Goal: Transaction & Acquisition: Purchase product/service

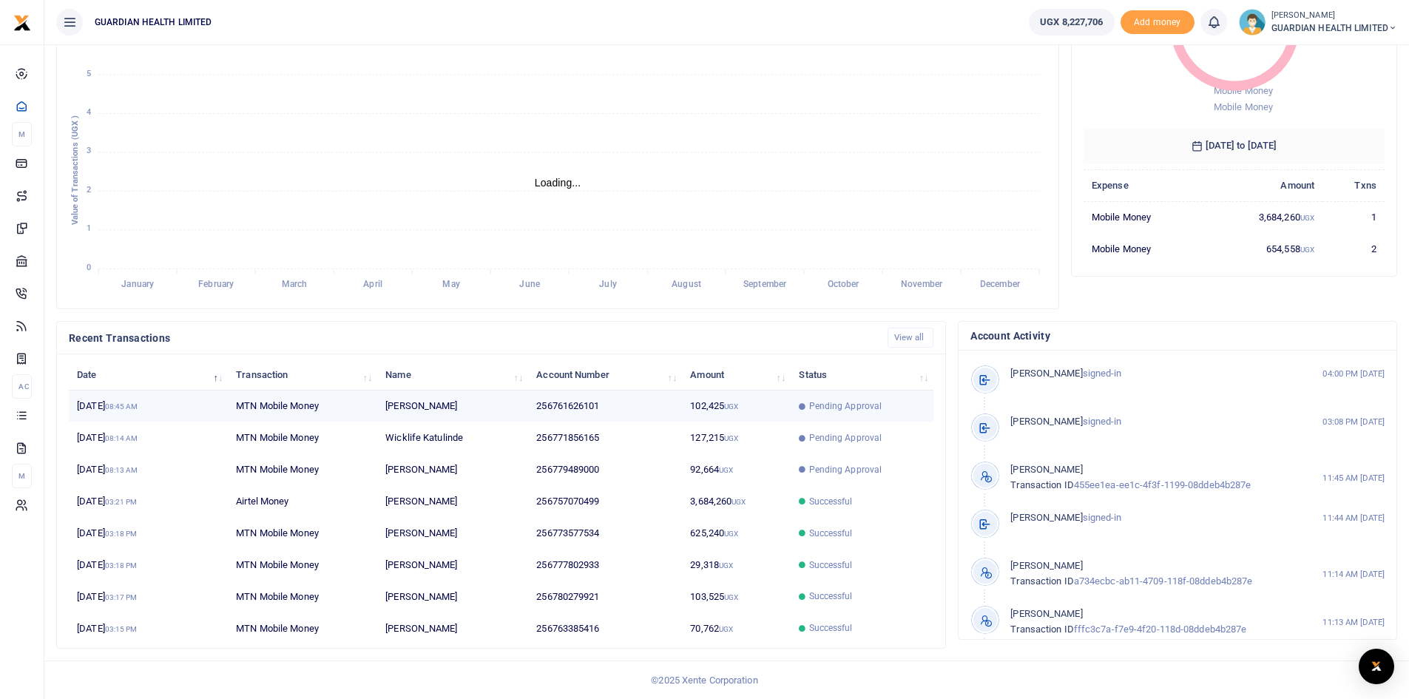
scroll to position [12, 12]
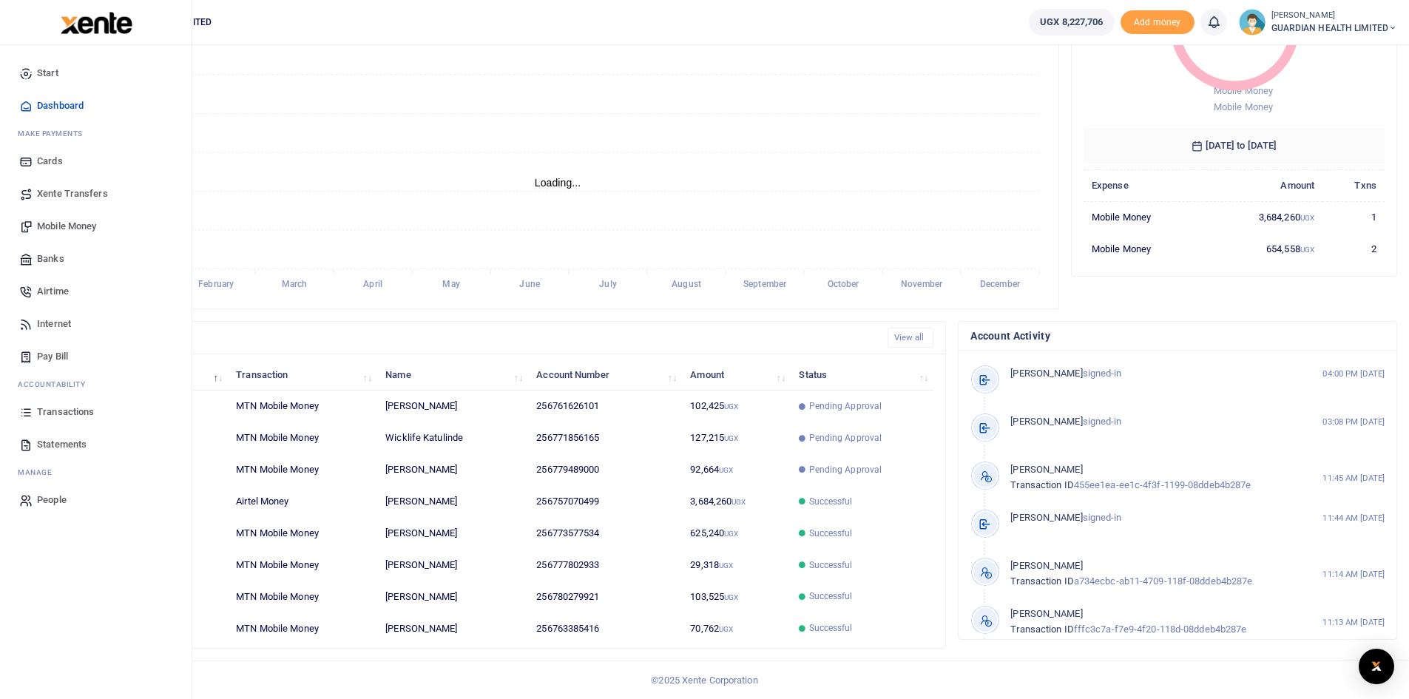
click at [61, 221] on span "Mobile Money" at bounding box center [66, 226] width 59 height 15
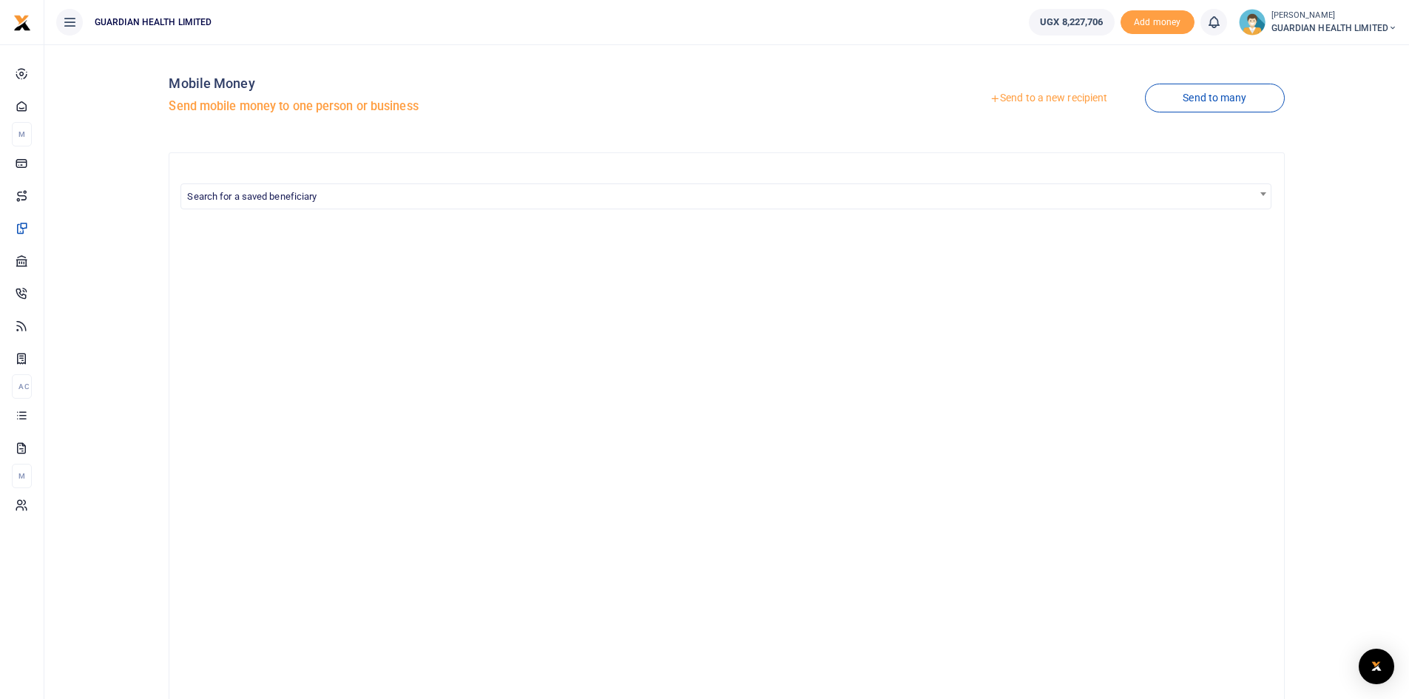
click at [1090, 97] on link "Send to a new recipient" at bounding box center [1048, 98] width 193 height 27
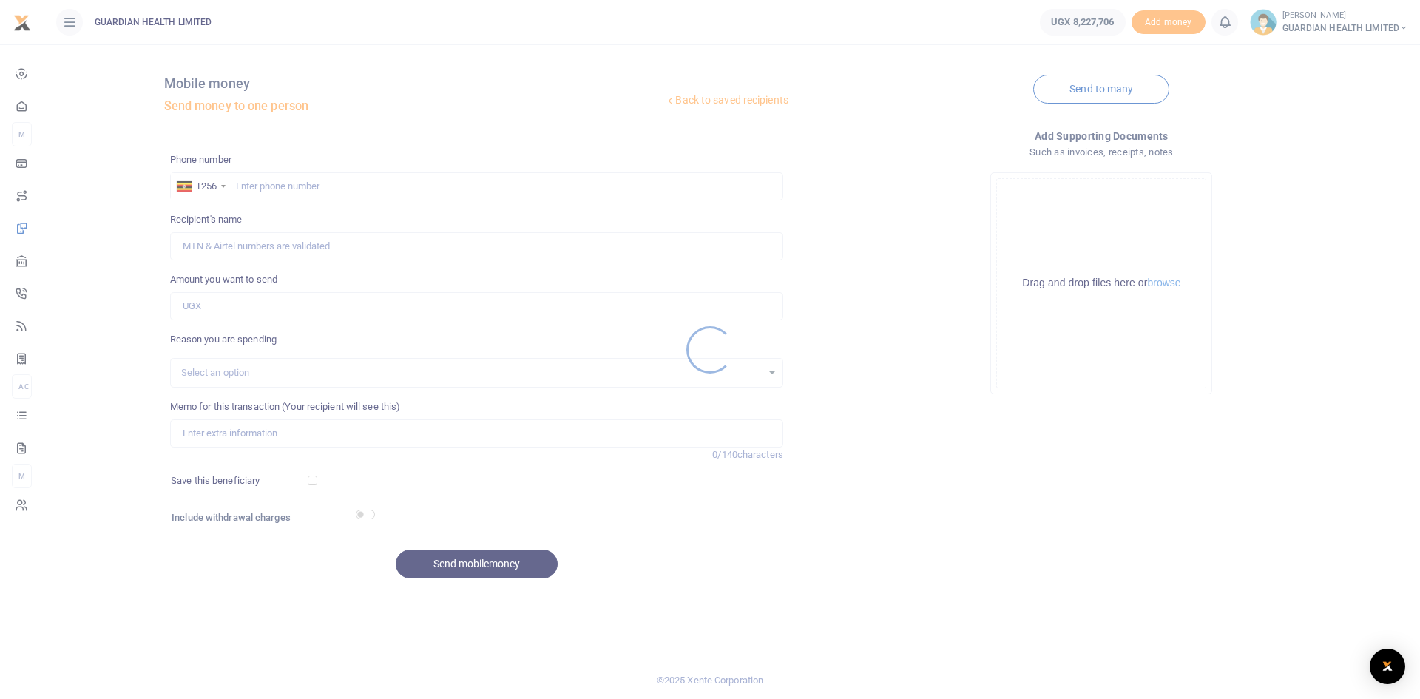
click at [302, 186] on div at bounding box center [710, 349] width 1420 height 699
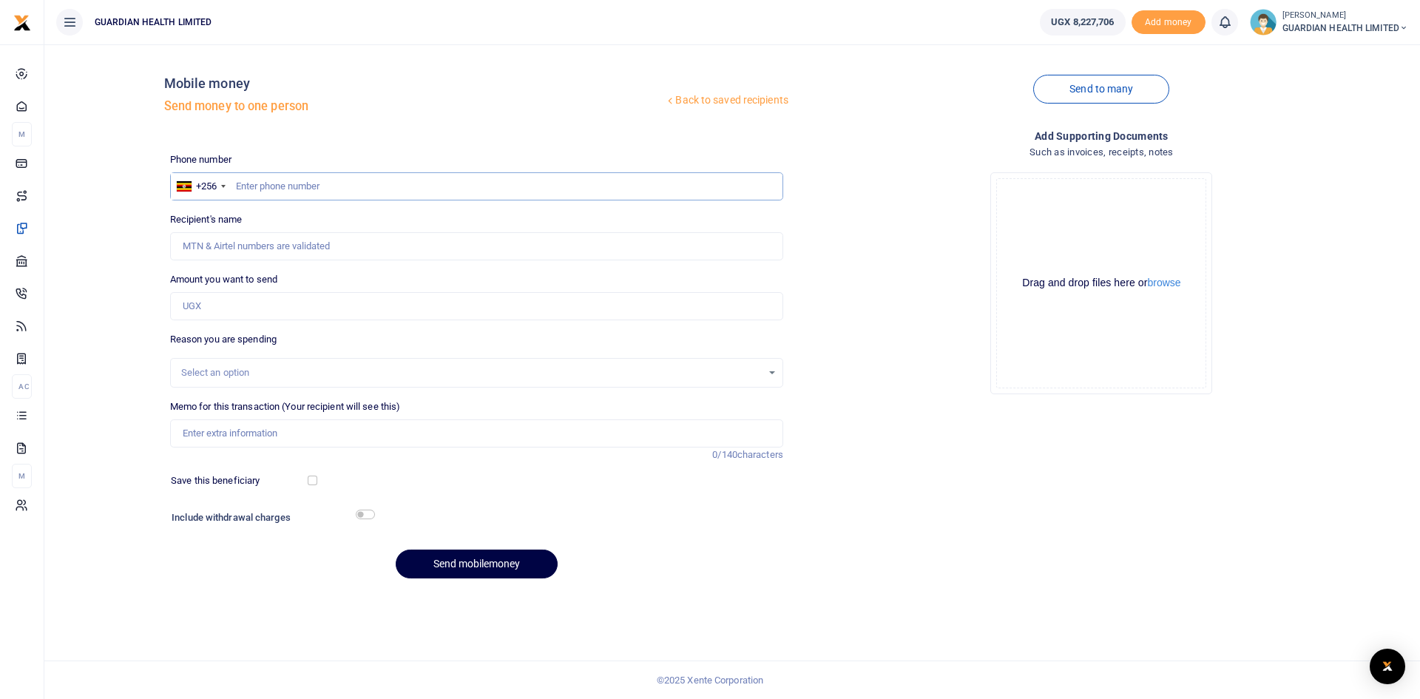
click at [294, 187] on input "text" at bounding box center [476, 186] width 613 height 28
type input "778062063"
type input "[PERSON_NAME]"
type input "778062063"
click at [274, 304] on input "Amount you want to send" at bounding box center [476, 306] width 613 height 28
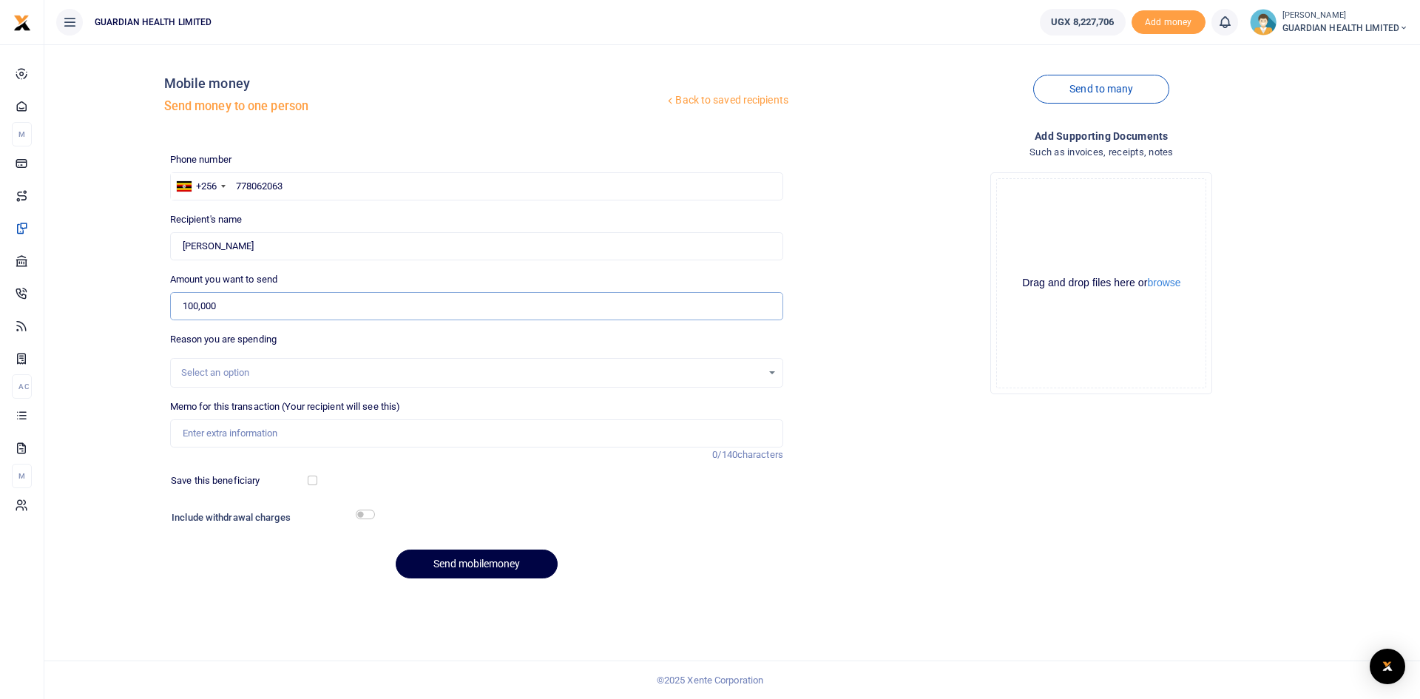
type input "100,000"
click at [272, 373] on div "Select an option" at bounding box center [471, 372] width 581 height 15
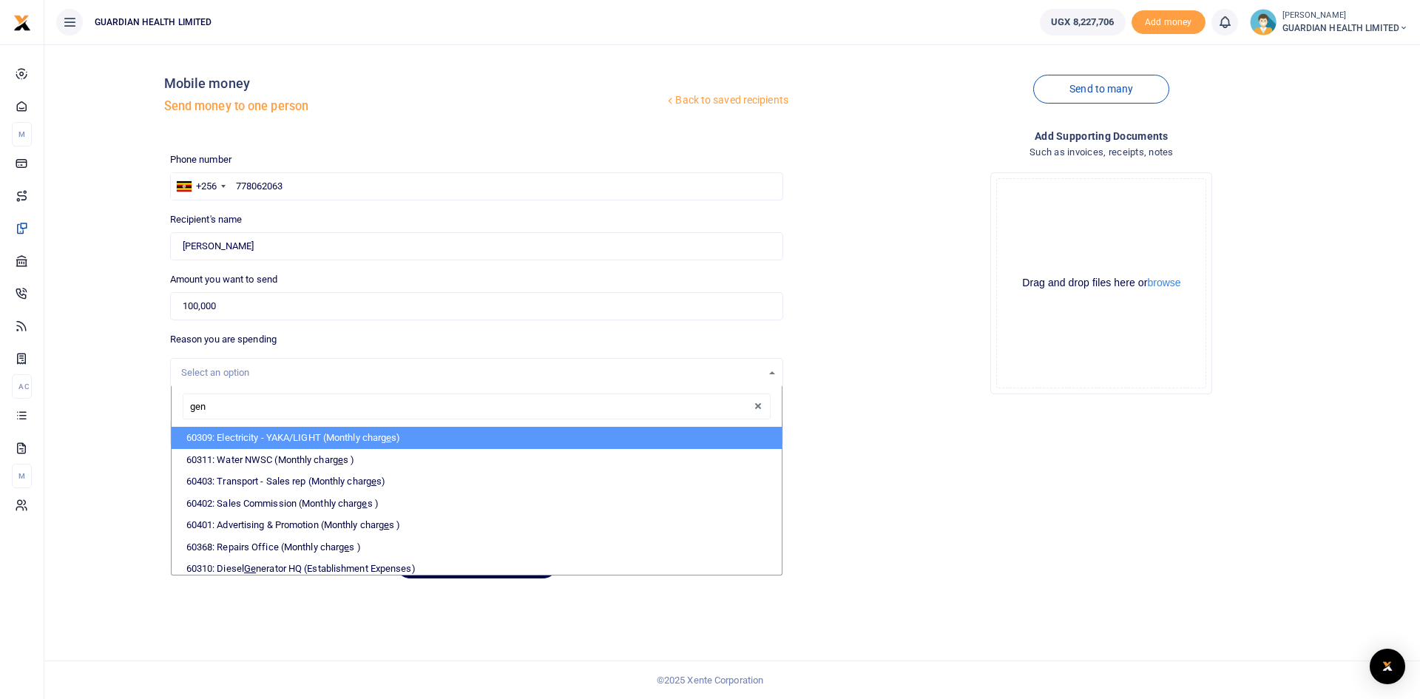
type input "gene"
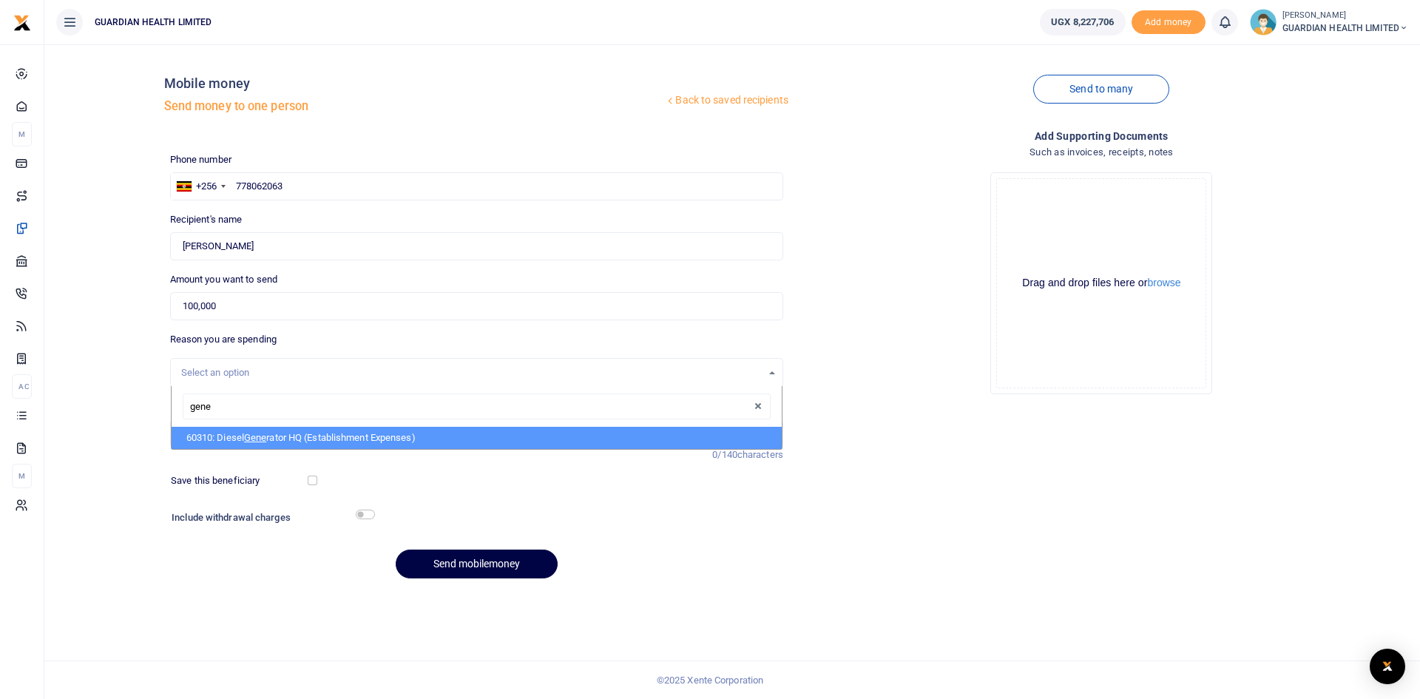
click at [280, 430] on li "60310: Diesel Gene rator HQ (Establishment Expenses)" at bounding box center [477, 438] width 610 height 22
select select "5388"
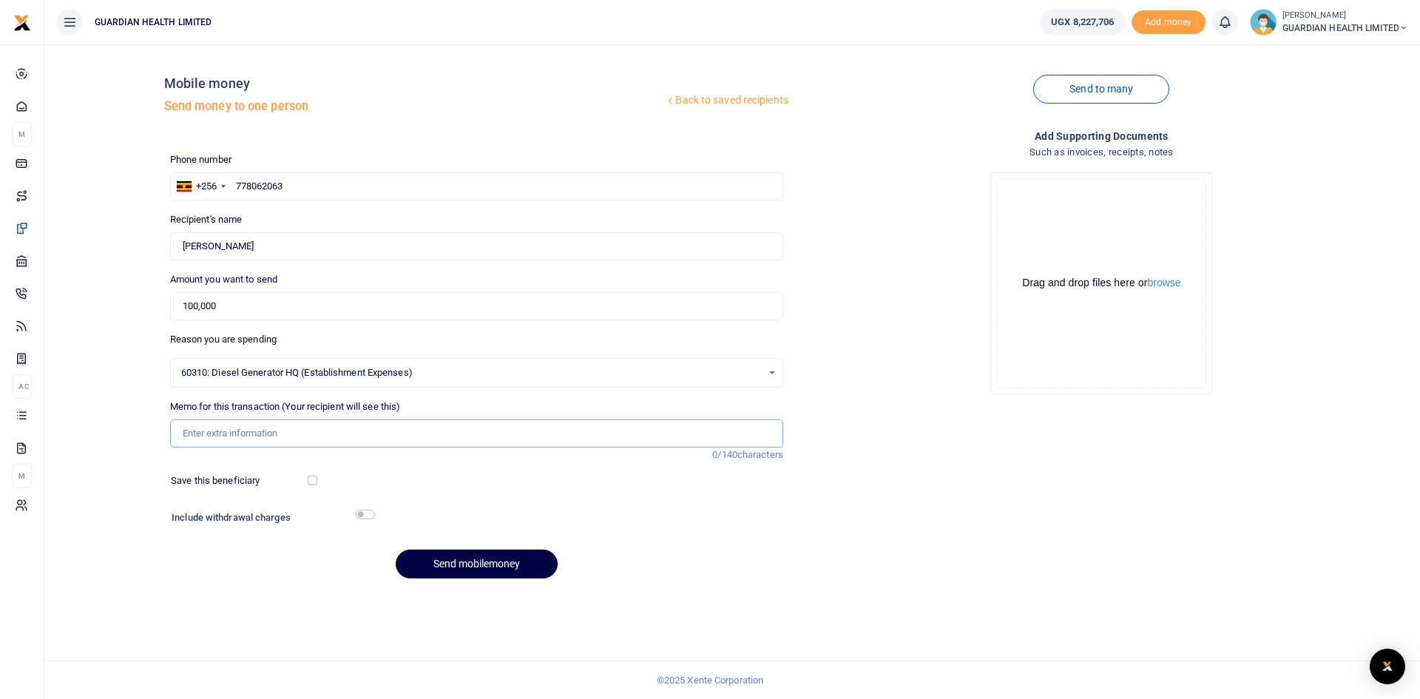
click at [241, 436] on input "Memo for this transaction (Your recipient will see this)" at bounding box center [476, 433] width 613 height 28
type input "Kitintale Generator fuel"
click at [310, 481] on input "checkbox" at bounding box center [313, 481] width 10 height 10
checkbox input "true"
click at [366, 516] on input "checkbox" at bounding box center [365, 515] width 19 height 10
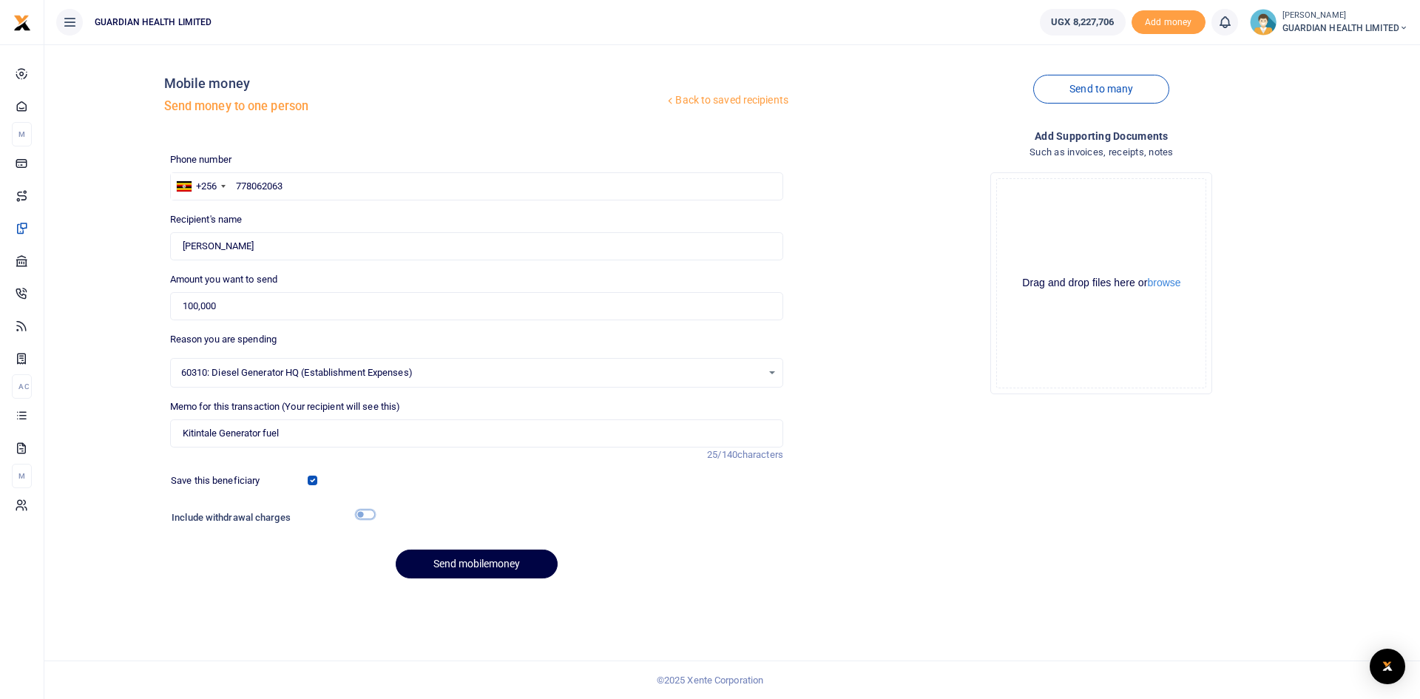
checkbox input "true"
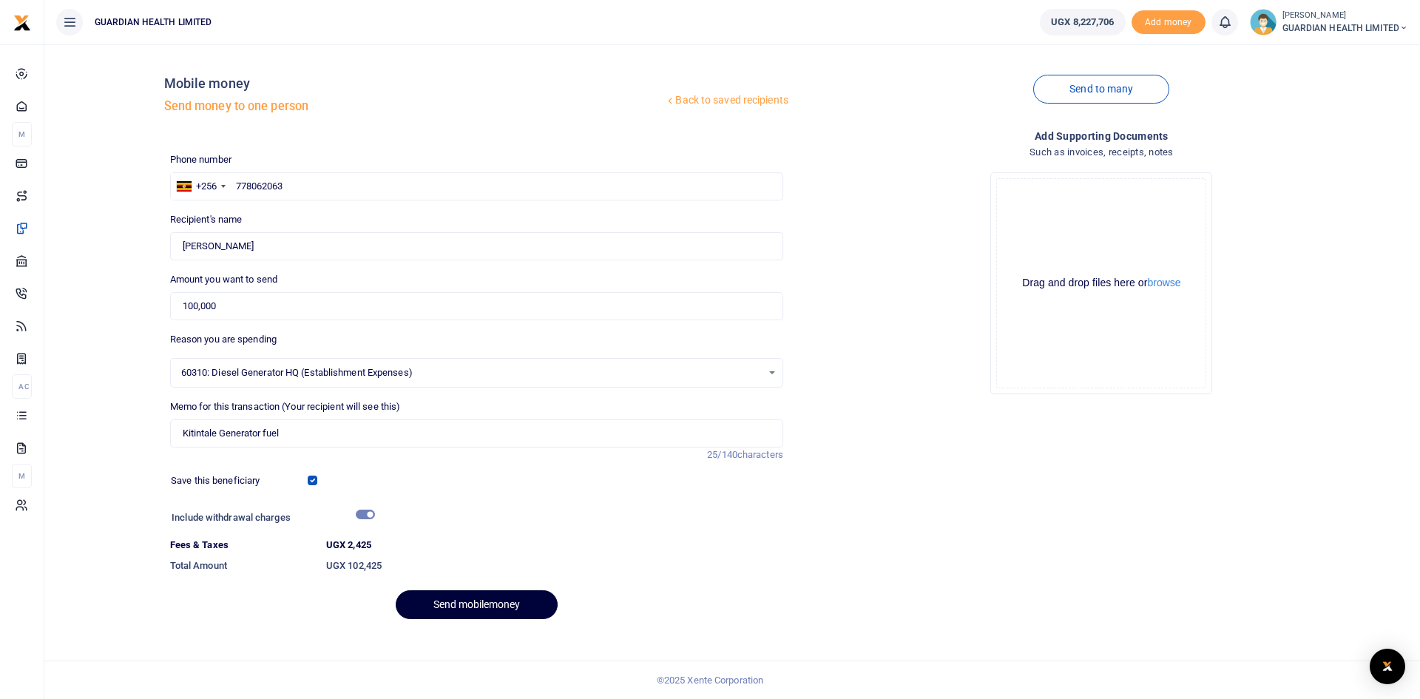
click at [473, 609] on button "Send mobilemoney" at bounding box center [477, 604] width 162 height 29
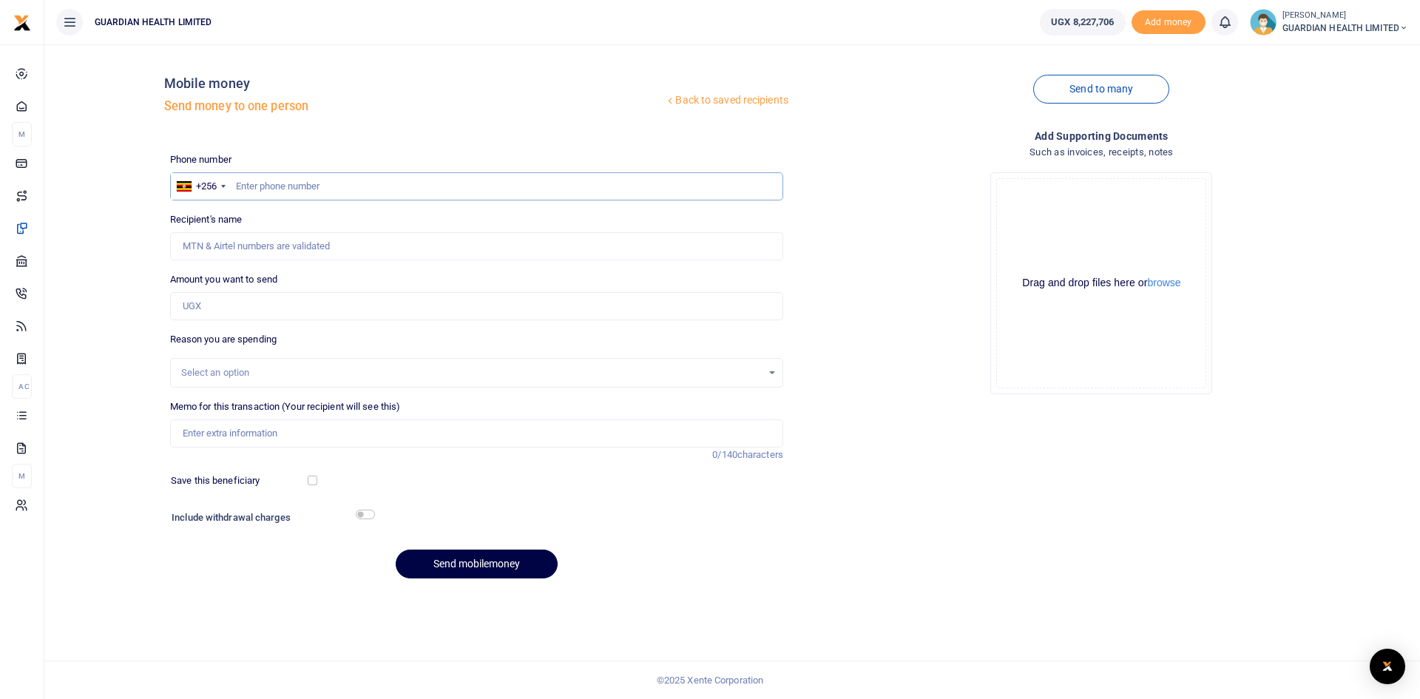
paste input "772408947"
click at [237, 186] on input "772408947" at bounding box center [476, 186] width 613 height 28
type input "772408947"
type input "[PERSON_NAME]"
click at [260, 305] on input "Amount you want to send" at bounding box center [476, 306] width 613 height 28
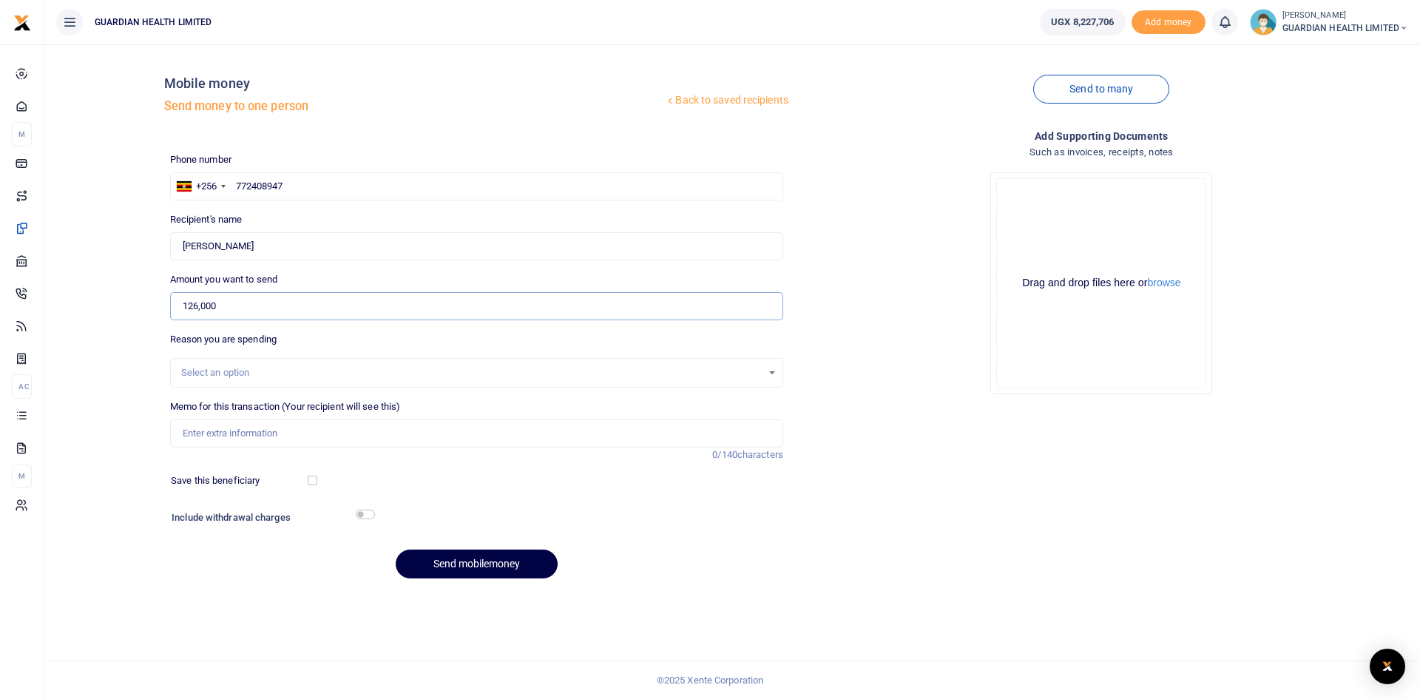
type input "126,000"
click at [279, 358] on div "Select an option" at bounding box center [476, 373] width 613 height 30
click at [283, 376] on div "Select an option" at bounding box center [471, 372] width 581 height 15
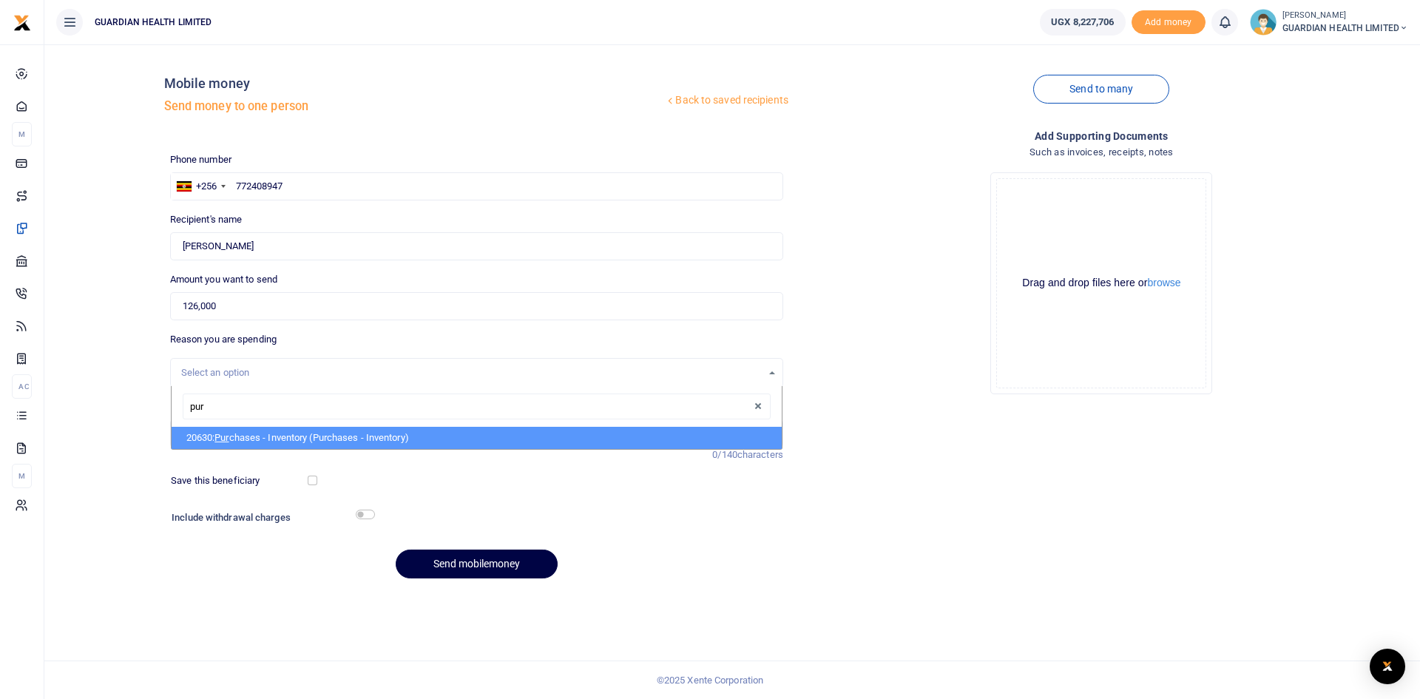
type input "purc"
click at [282, 443] on li "20630: Purc hases - Inventory (Purchases - Inventory)" at bounding box center [477, 438] width 610 height 22
select select "5402"
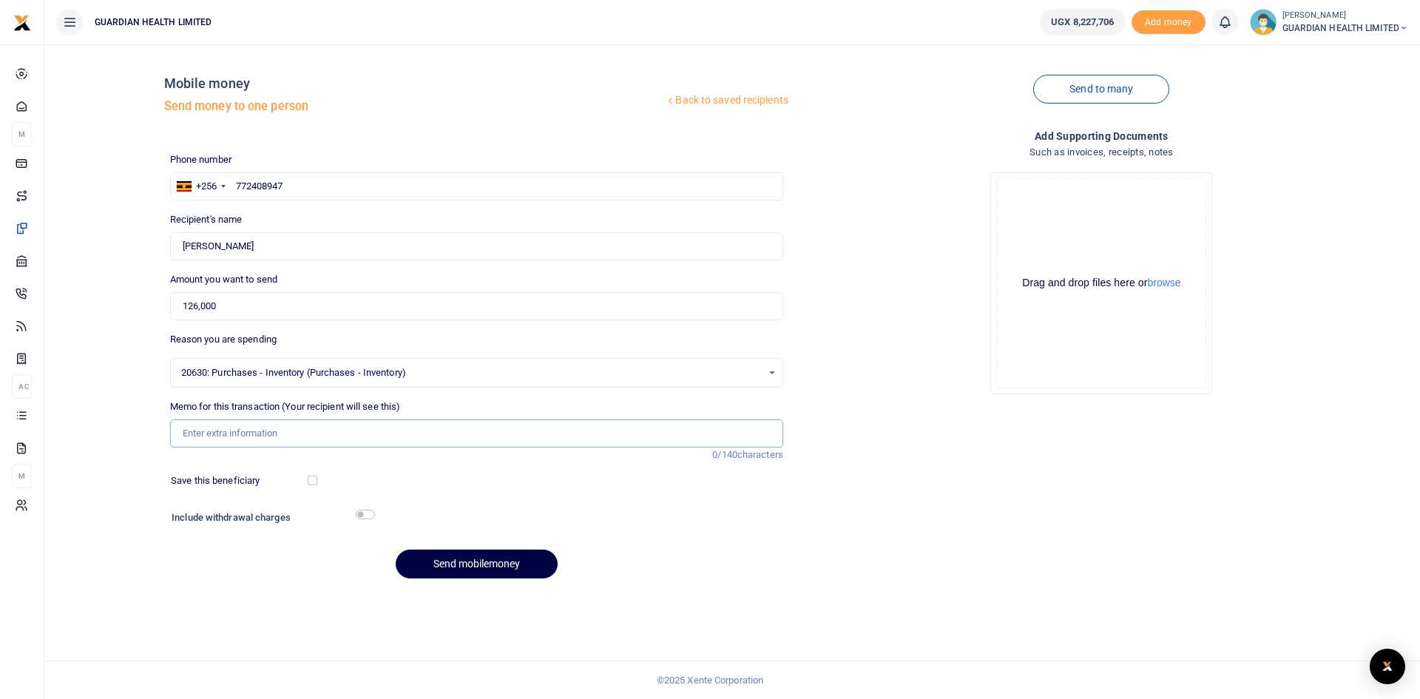
click at [277, 442] on input "Memo for this transaction (Your recipient will see this)" at bounding box center [476, 433] width 613 height 28
type input "Kikuubo Cash purchases"
drag, startPoint x: 311, startPoint y: 482, endPoint x: 357, endPoint y: 517, distance: 57.5
click at [311, 482] on input "checkbox" at bounding box center [313, 481] width 10 height 10
checkbox input "true"
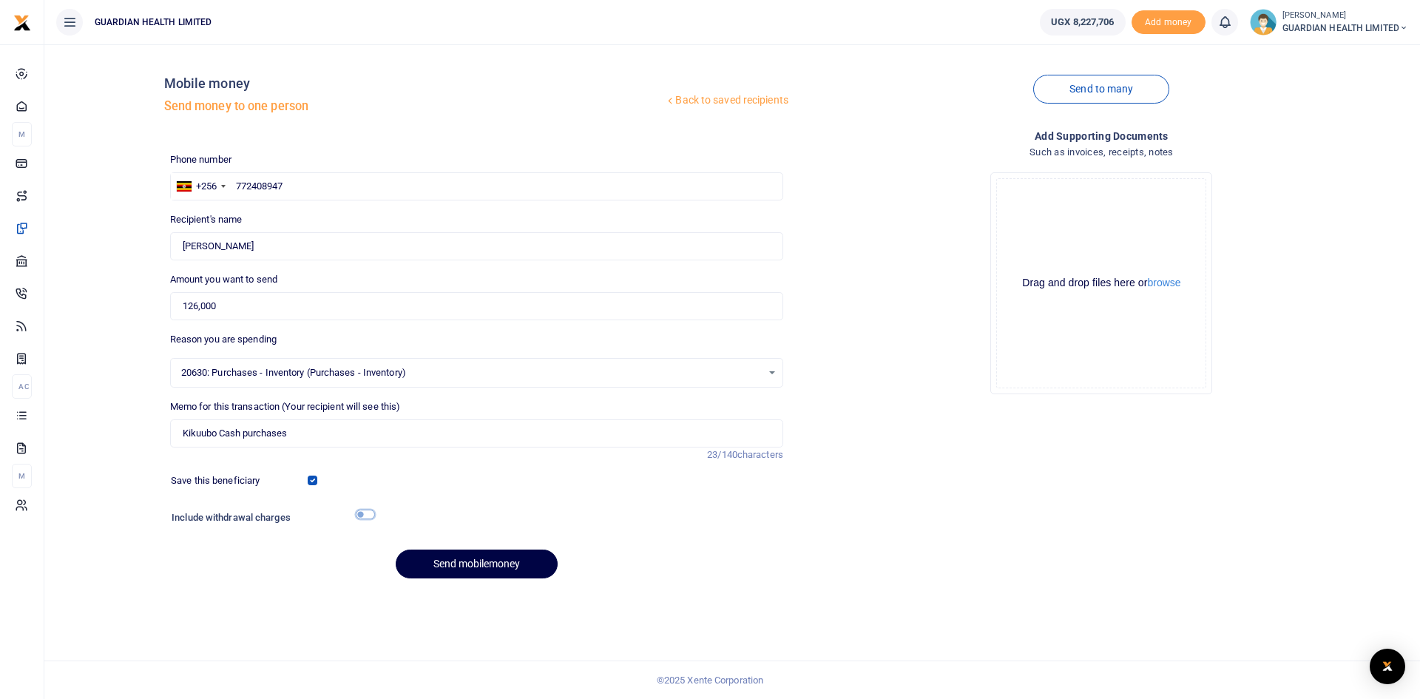
click at [365, 515] on input "checkbox" at bounding box center [365, 515] width 19 height 10
checkbox input "true"
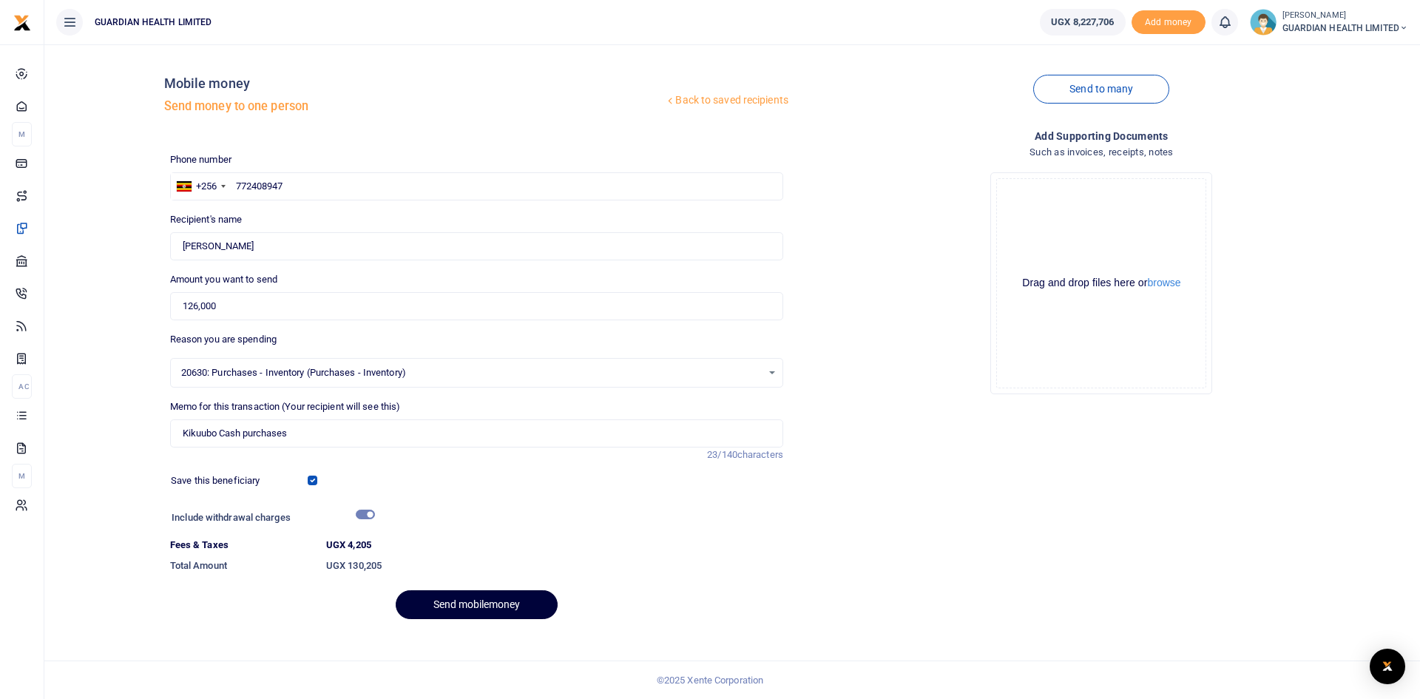
click at [460, 598] on button "Send mobilemoney" at bounding box center [477, 604] width 162 height 29
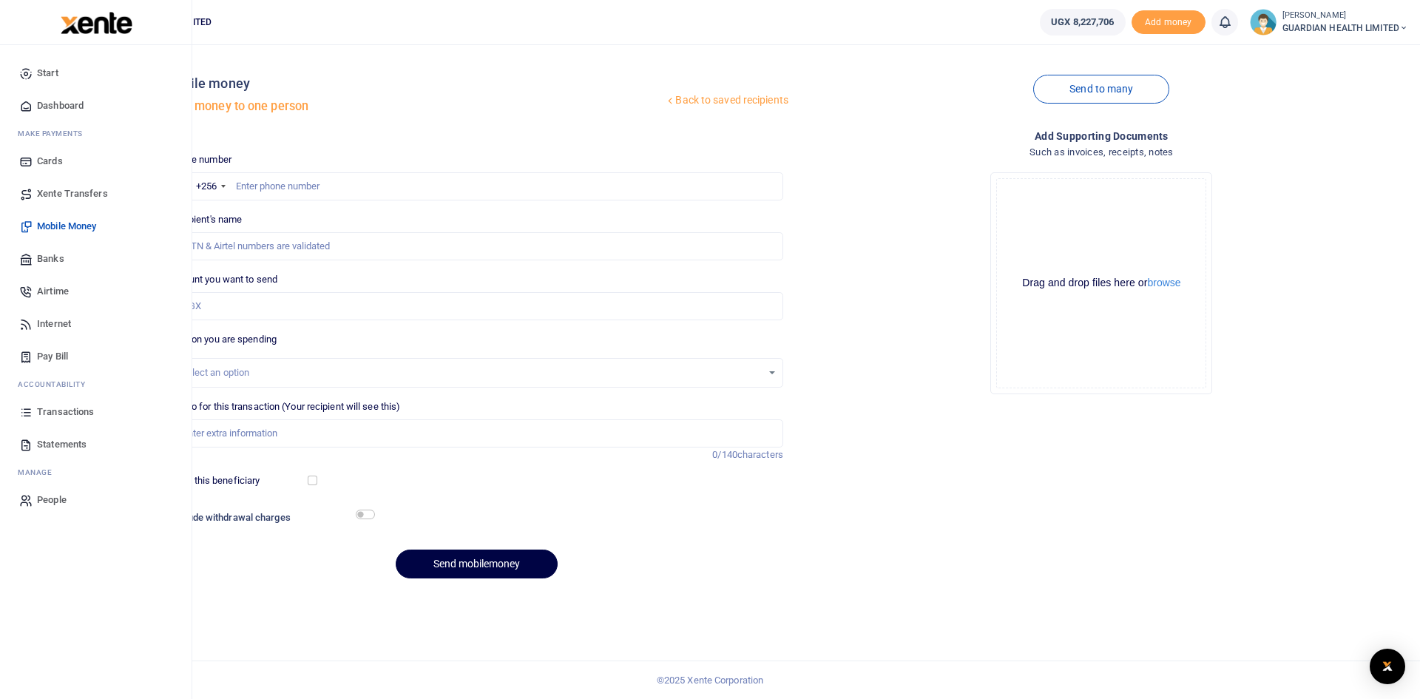
click at [54, 101] on span "Dashboard" at bounding box center [60, 105] width 47 height 15
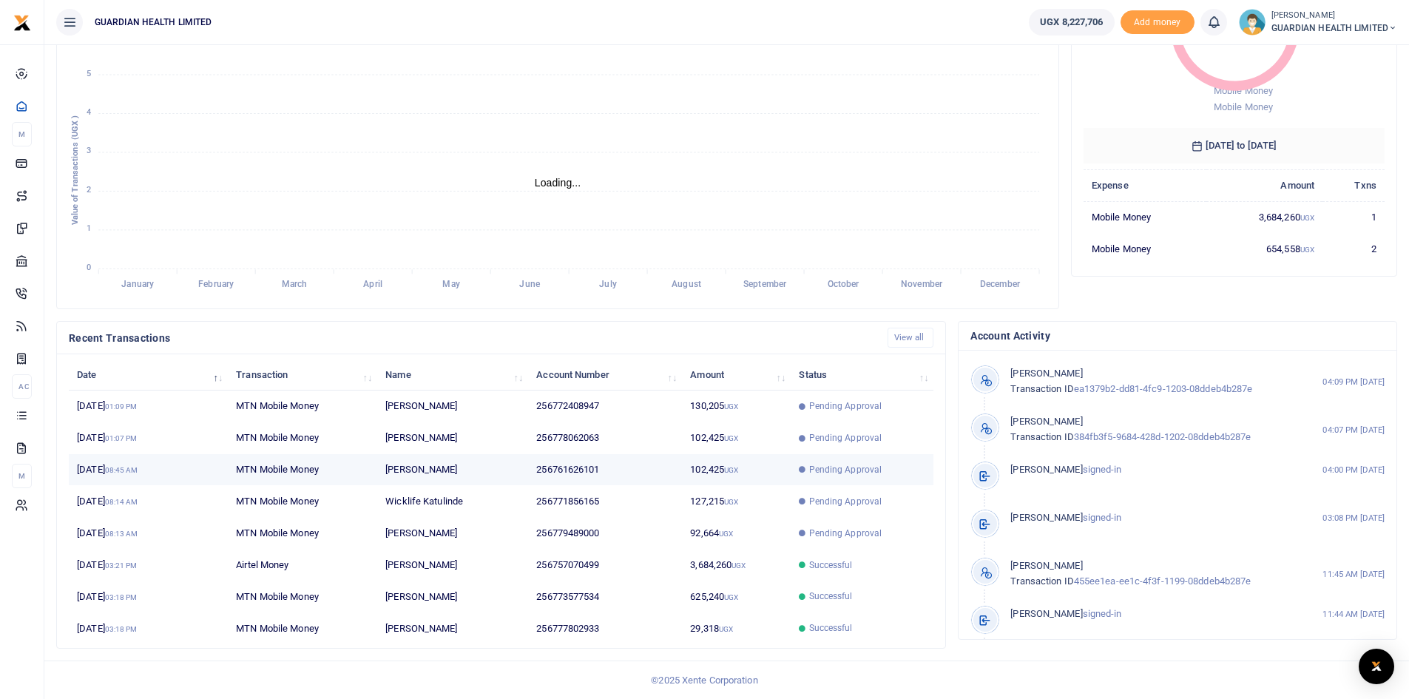
scroll to position [12, 12]
